Goal: Task Accomplishment & Management: Manage account settings

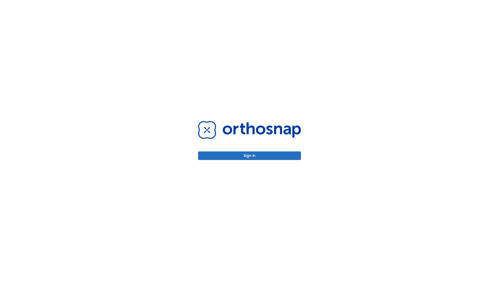
click at [249, 155] on button "Sign in" at bounding box center [249, 155] width 103 height 9
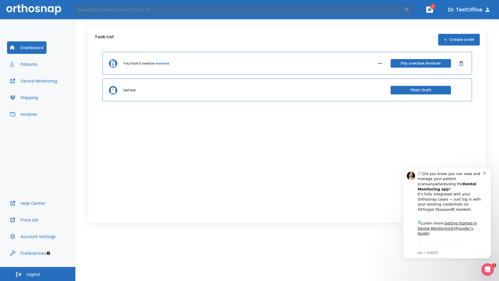
click at [38, 274] on span "Logout" at bounding box center [33, 274] width 14 height 6
